Goal: Task Accomplishment & Management: Manage account settings

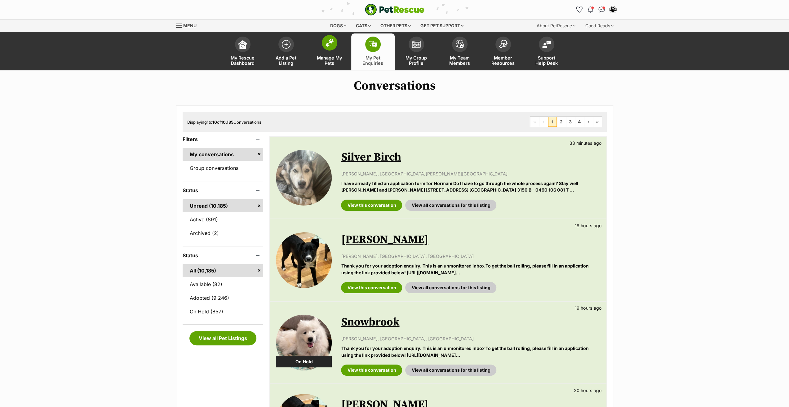
click at [319, 56] on span "Manage My Pets" at bounding box center [330, 60] width 28 height 11
